Goal: Find specific page/section: Locate item on page

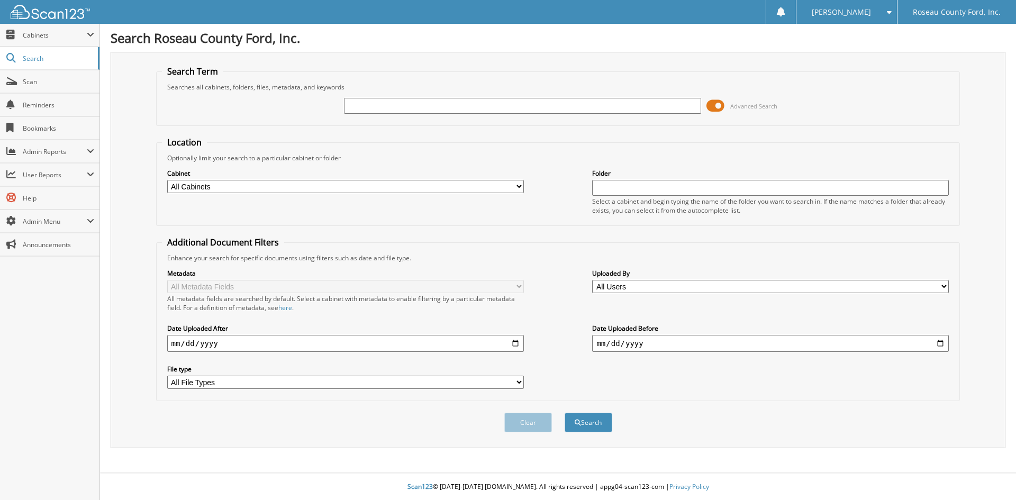
click at [374, 107] on input "text" at bounding box center [522, 106] width 357 height 16
type input "71067"
click at [282, 188] on select "All Cabinets ACCOUNTS PAYABLE ACCOUNTS RECEIVABLE CAR DEALS FORD WEEKLY EFTS HR…" at bounding box center [345, 186] width 357 height 13
select select "40971"
click at [167, 180] on select "All Cabinets ACCOUNTS PAYABLE ACCOUNTS RECEIVABLE CAR DEALS FORD WEEKLY EFTS HR…" at bounding box center [345, 186] width 357 height 13
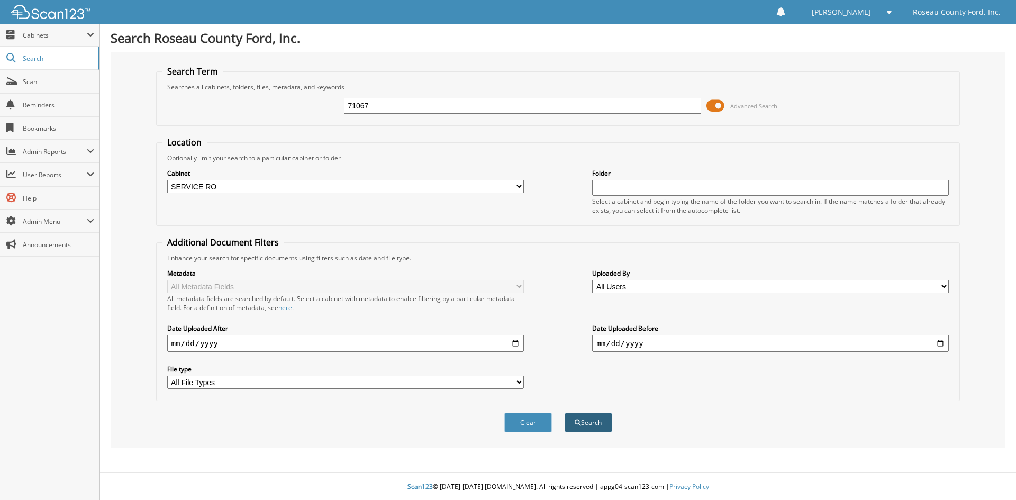
click at [587, 422] on button "Search" at bounding box center [589, 423] width 48 height 20
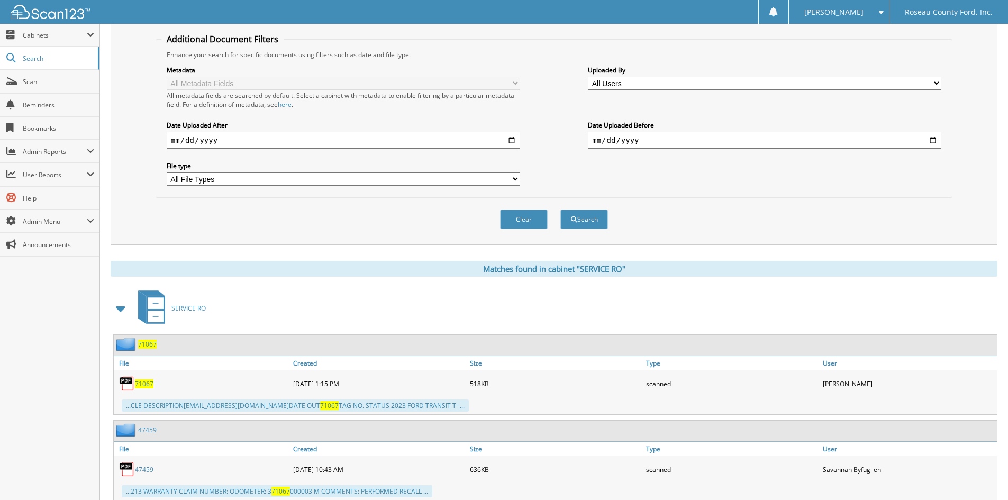
scroll to position [236, 0]
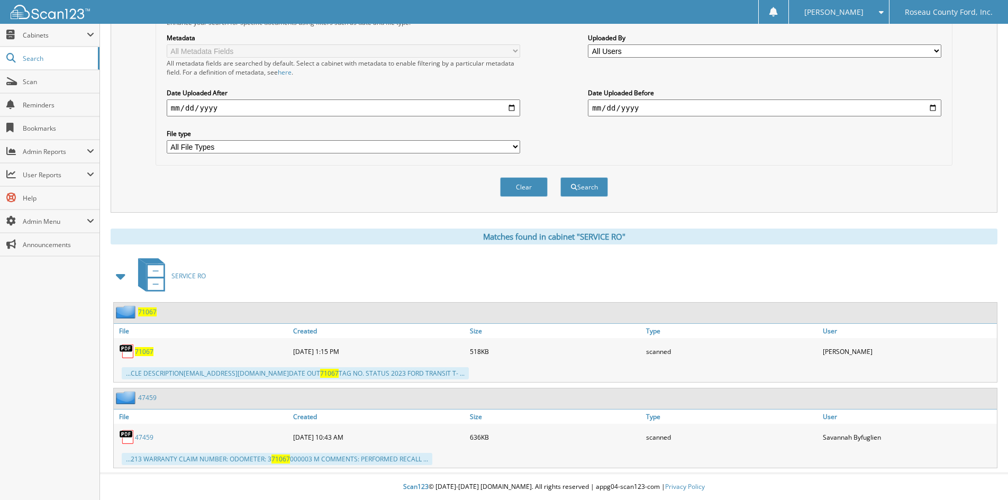
click at [148, 351] on span "71067" at bounding box center [144, 351] width 19 height 9
